Goal: Transaction & Acquisition: Purchase product/service

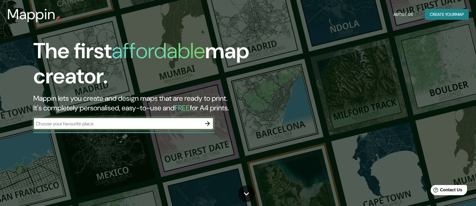
click at [93, 125] on input "text" at bounding box center [117, 123] width 168 height 7
type input "[PERSON_NAME] [GEOGRAPHIC_DATA]"
click at [206, 125] on icon "button" at bounding box center [207, 123] width 7 height 7
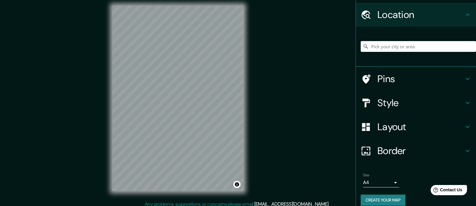
scroll to position [23, 0]
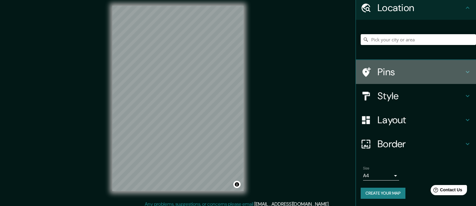
click at [464, 70] on icon at bounding box center [467, 71] width 7 height 7
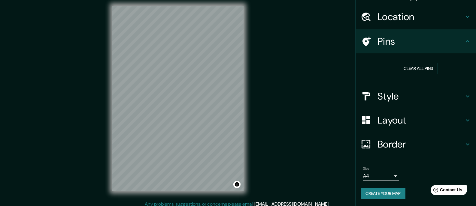
scroll to position [14, 0]
click at [461, 70] on div "Clear all pins" at bounding box center [419, 68] width 106 height 11
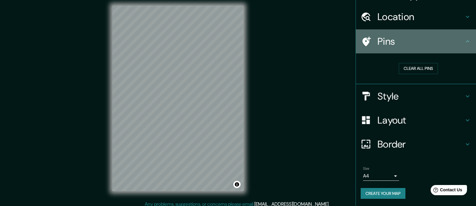
click at [464, 40] on icon at bounding box center [467, 41] width 7 height 7
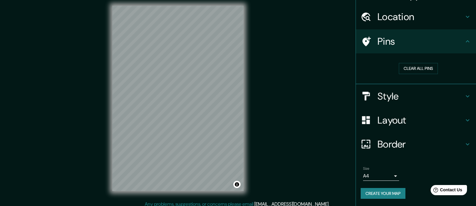
click at [464, 96] on icon at bounding box center [467, 96] width 7 height 7
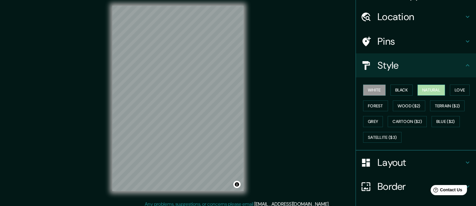
click at [428, 86] on button "Natural" at bounding box center [431, 90] width 28 height 11
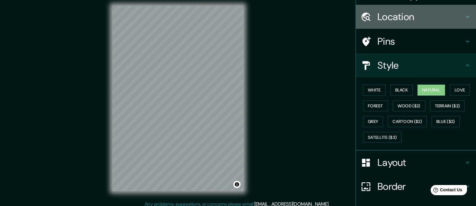
click at [389, 14] on h4 "Location" at bounding box center [421, 17] width 87 height 12
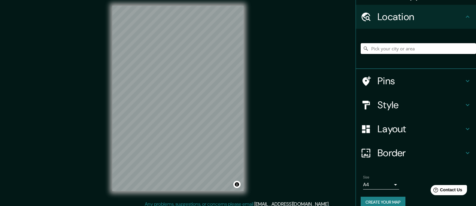
click at [385, 48] on input "Pick your city or area" at bounding box center [418, 48] width 115 height 11
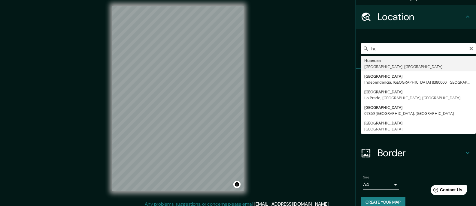
type input "h"
type input "[GEOGRAPHIC_DATA], [GEOGRAPHIC_DATA], [GEOGRAPHIC_DATA]"
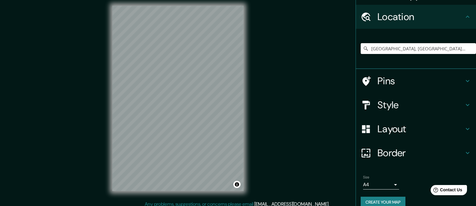
scroll to position [8, 0]
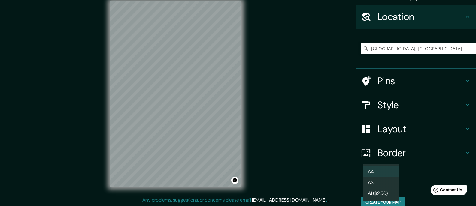
click at [389, 186] on body "Mappin Location [GEOGRAPHIC_DATA], [GEOGRAPHIC_DATA], [GEOGRAPHIC_DATA] Pins St…" at bounding box center [238, 95] width 476 height 206
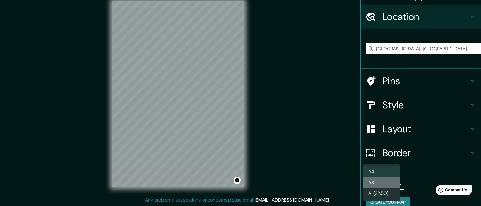
click at [379, 183] on li "A3" at bounding box center [381, 183] width 36 height 11
type input "a4"
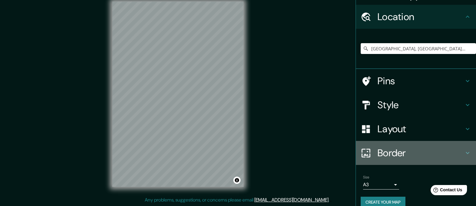
click at [420, 150] on h4 "Border" at bounding box center [421, 153] width 87 height 12
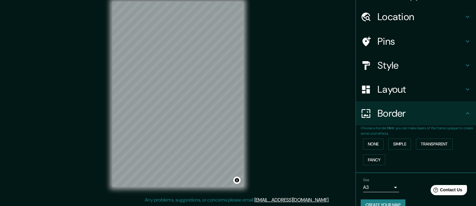
click at [427, 110] on h4 "Border" at bounding box center [421, 114] width 87 height 12
click at [451, 91] on h4 "Layout" at bounding box center [421, 89] width 87 height 12
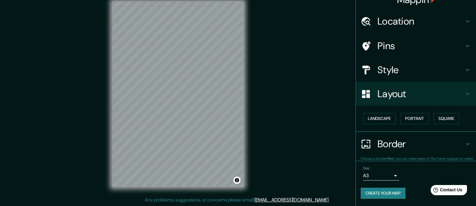
scroll to position [10, 0]
click at [451, 91] on h4 "Layout" at bounding box center [421, 94] width 87 height 12
click at [464, 69] on icon at bounding box center [467, 70] width 7 height 7
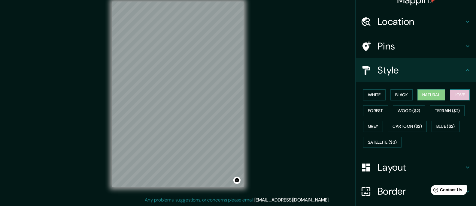
click at [454, 94] on button "Love" at bounding box center [460, 95] width 20 height 11
click at [397, 97] on button "Black" at bounding box center [401, 95] width 23 height 11
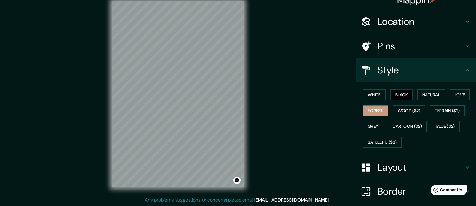
click at [373, 111] on button "Forest" at bounding box center [375, 110] width 25 height 11
click at [407, 108] on button "Wood ($2)" at bounding box center [409, 110] width 32 height 11
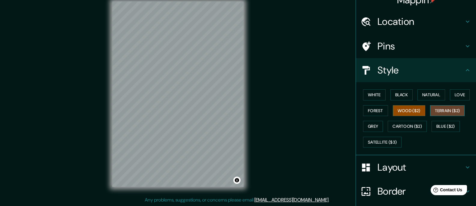
click at [442, 110] on button "Terrain ($2)" at bounding box center [447, 110] width 35 height 11
click at [370, 124] on button "Grey" at bounding box center [373, 126] width 20 height 11
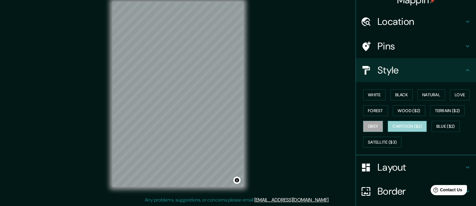
click at [403, 125] on button "Cartoon ($2)" at bounding box center [407, 126] width 39 height 11
click at [439, 123] on button "Blue ($2)" at bounding box center [446, 126] width 28 height 11
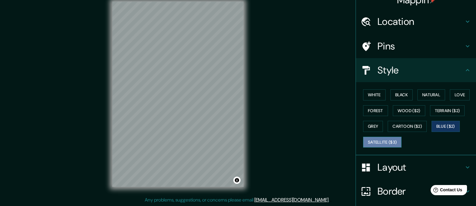
click at [391, 140] on button "Satellite ($3)" at bounding box center [382, 142] width 38 height 11
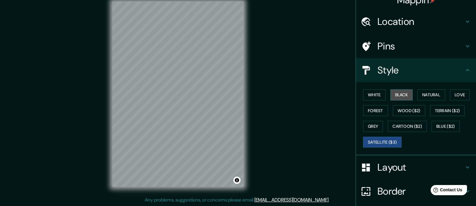
click at [397, 93] on button "Black" at bounding box center [401, 95] width 23 height 11
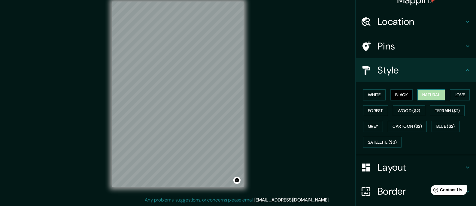
click at [423, 93] on button "Natural" at bounding box center [431, 95] width 28 height 11
